Goal: Transaction & Acquisition: Obtain resource

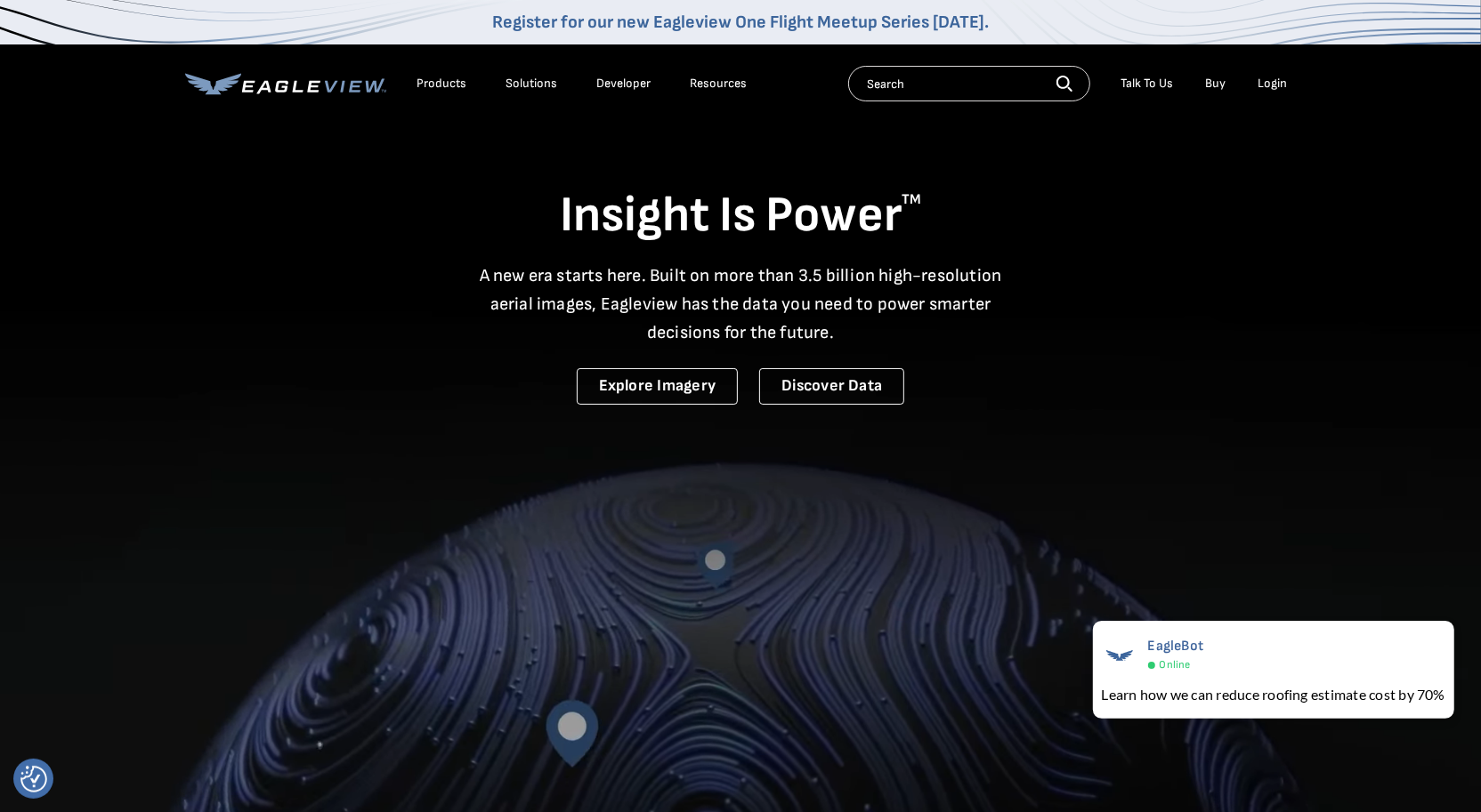
click at [1270, 83] on div "Login" at bounding box center [1271, 84] width 29 height 16
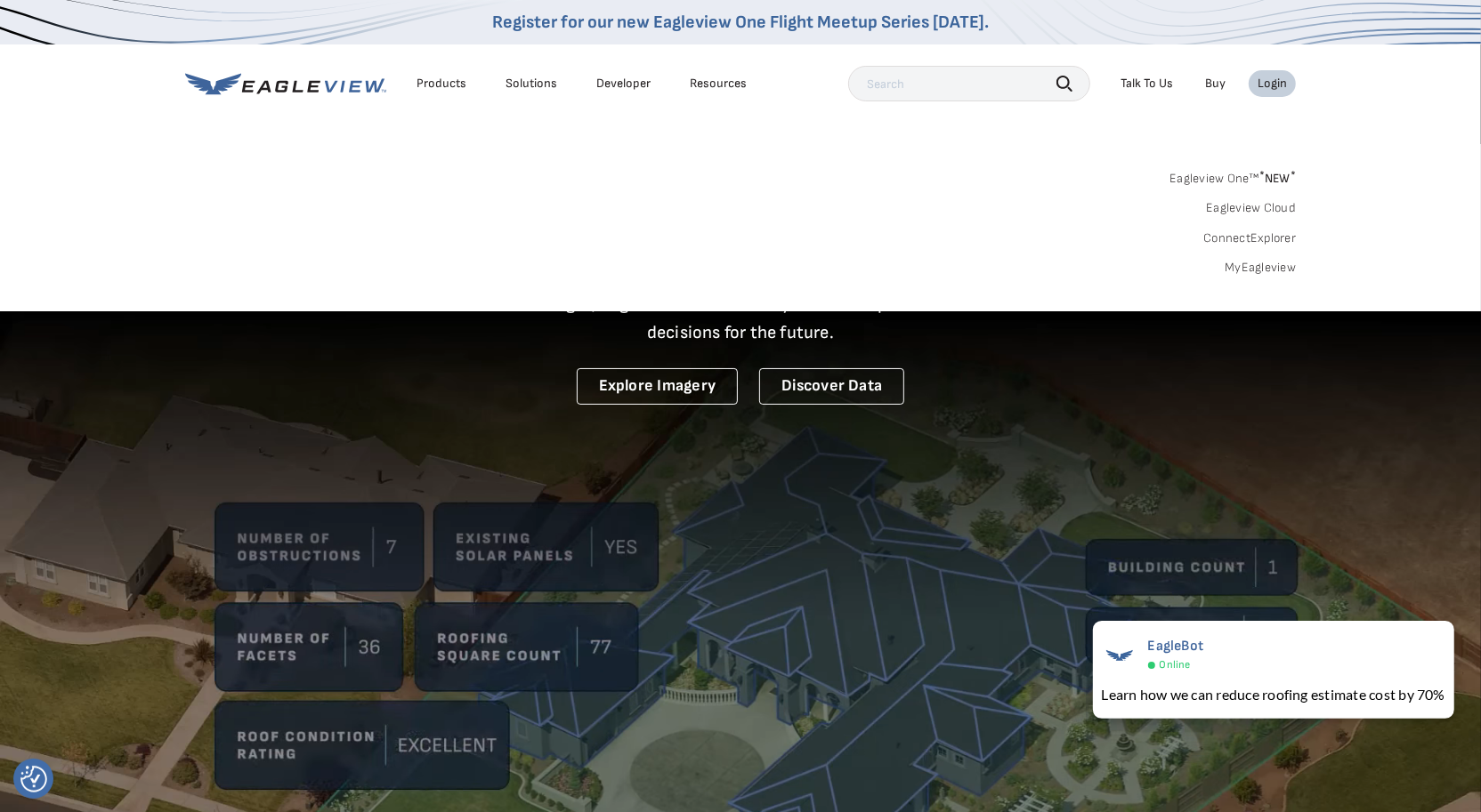
click at [1244, 268] on link "MyEagleview" at bounding box center [1259, 267] width 71 height 16
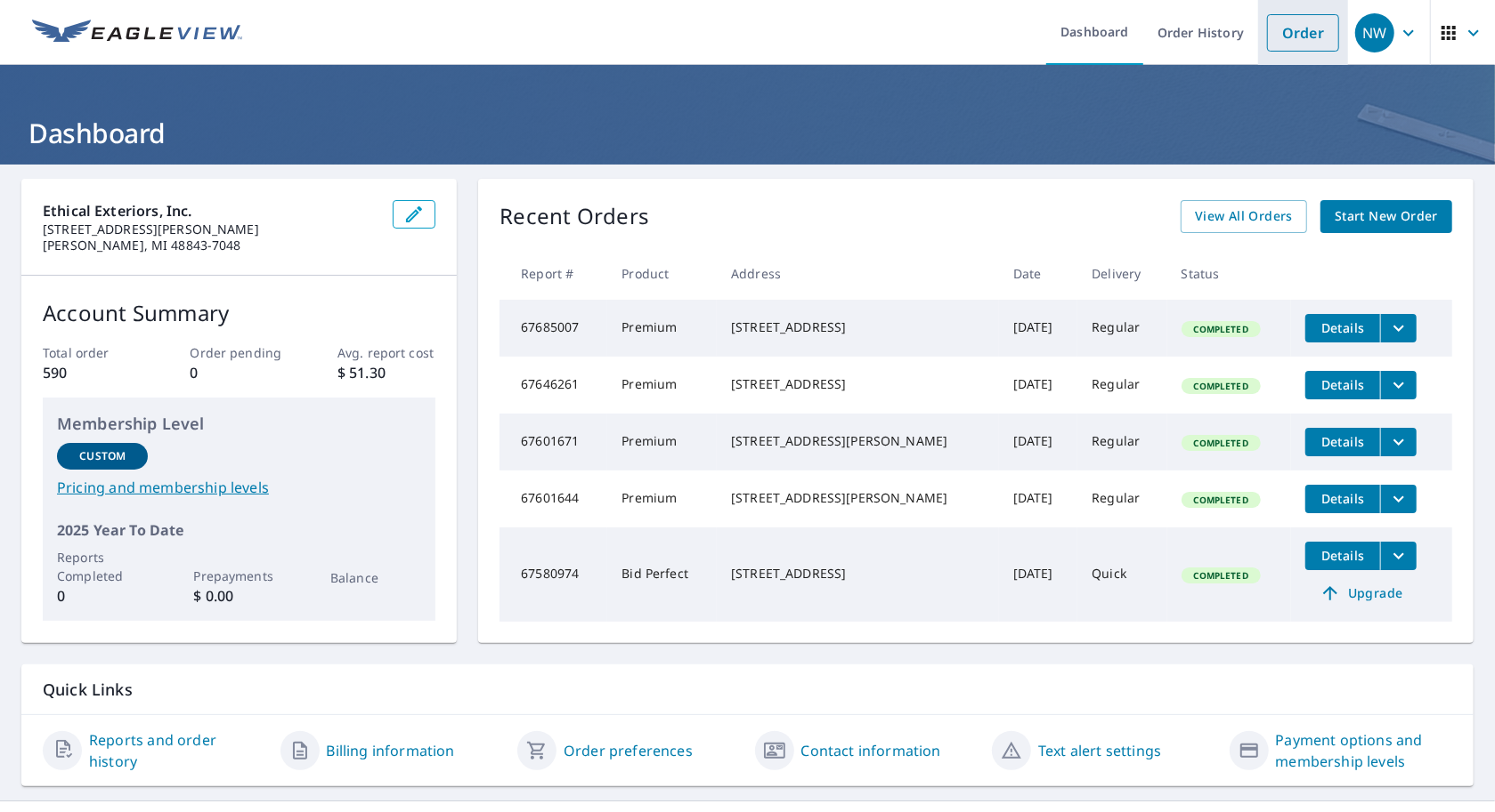
click at [1282, 37] on link "Order" at bounding box center [1302, 32] width 72 height 37
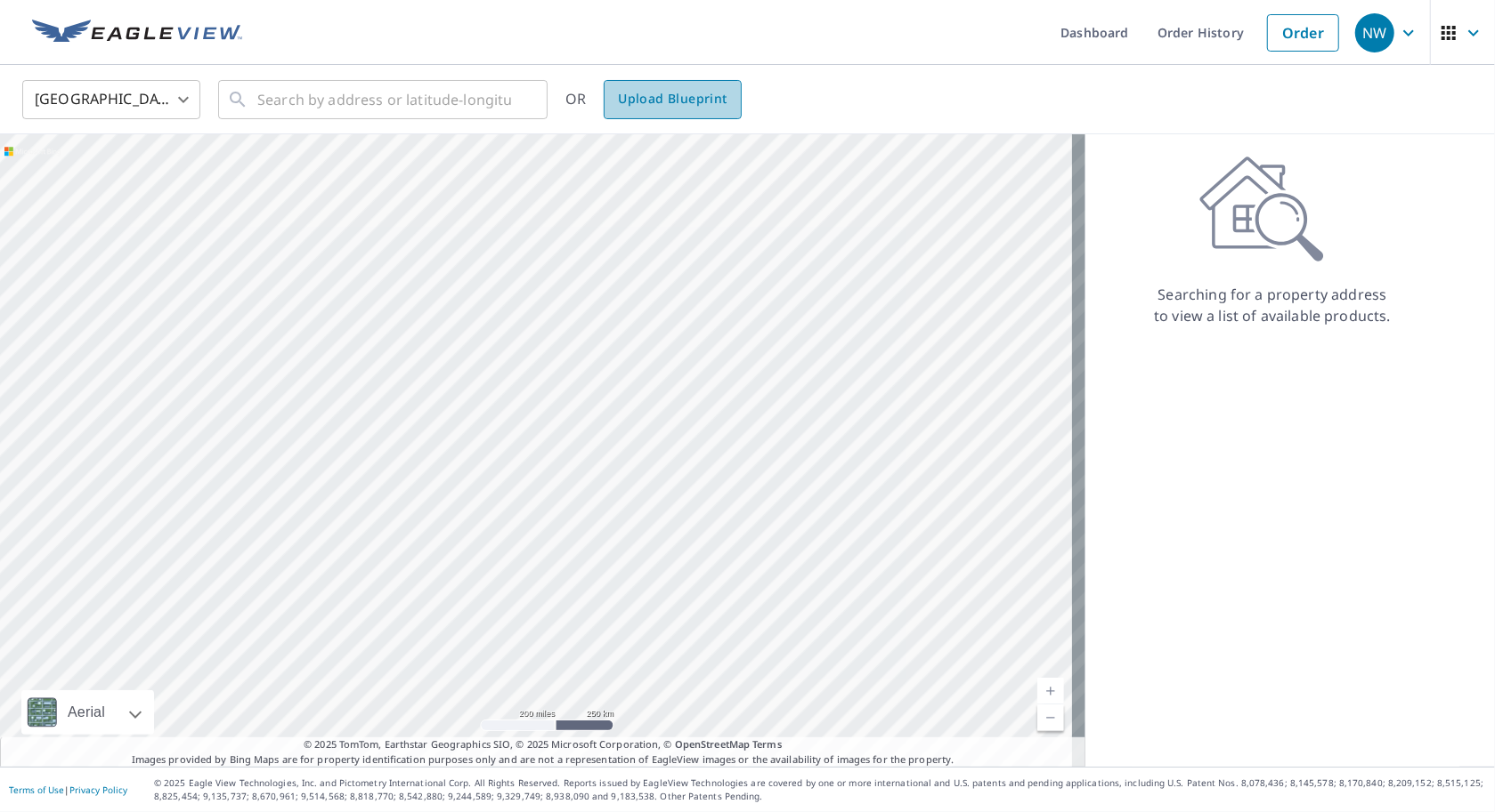
click at [707, 93] on span "Upload Blueprint" at bounding box center [672, 99] width 109 height 22
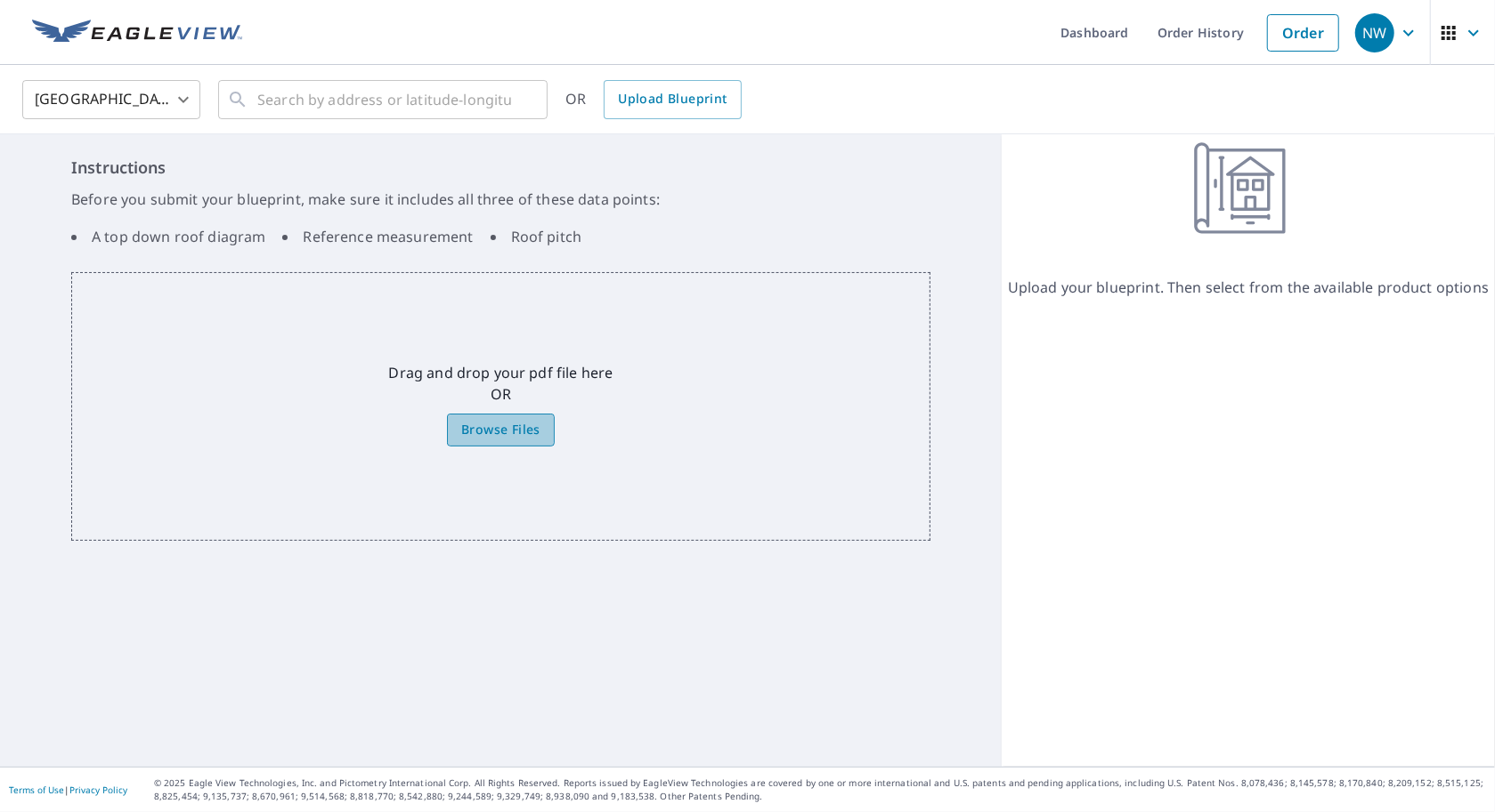
click at [506, 427] on span "Browse Files" at bounding box center [500, 430] width 79 height 22
click at [0, 0] on input "Browse Files" at bounding box center [0, 0] width 0 height 0
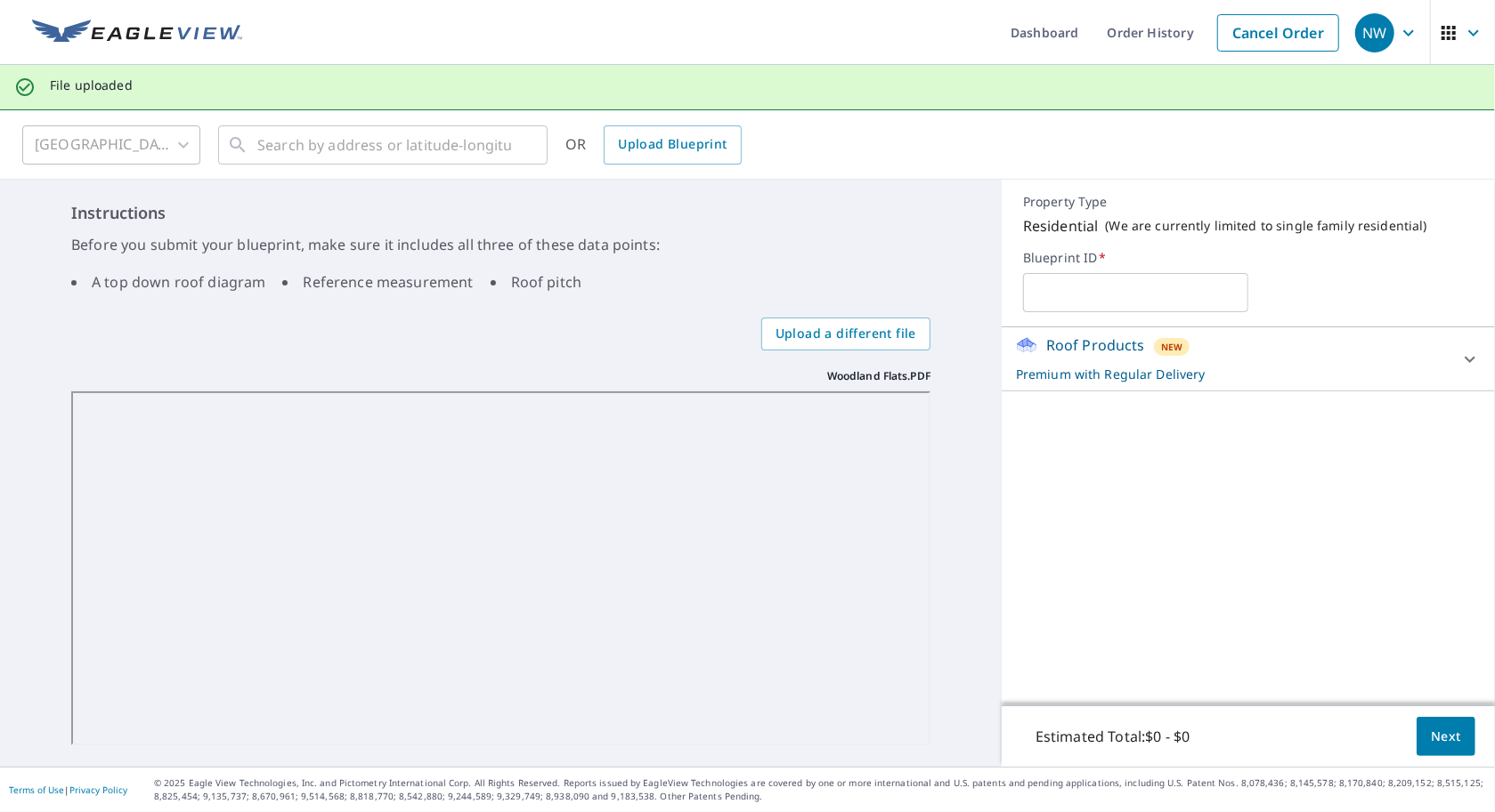
click at [1459, 351] on icon at bounding box center [1469, 359] width 21 height 21
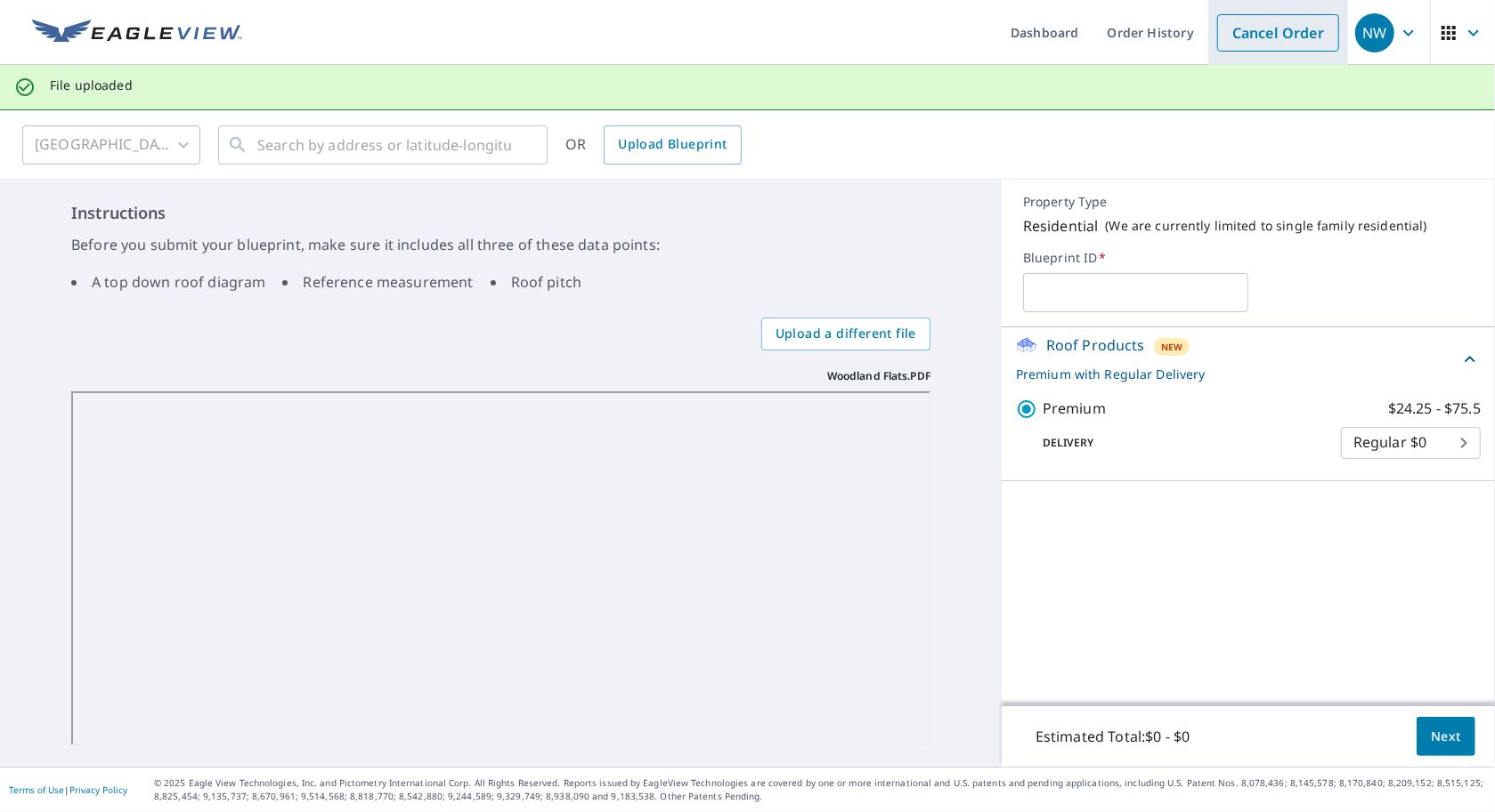
click at [1292, 38] on link "Cancel Order" at bounding box center [1277, 32] width 122 height 37
